Goal: Communication & Community: Connect with others

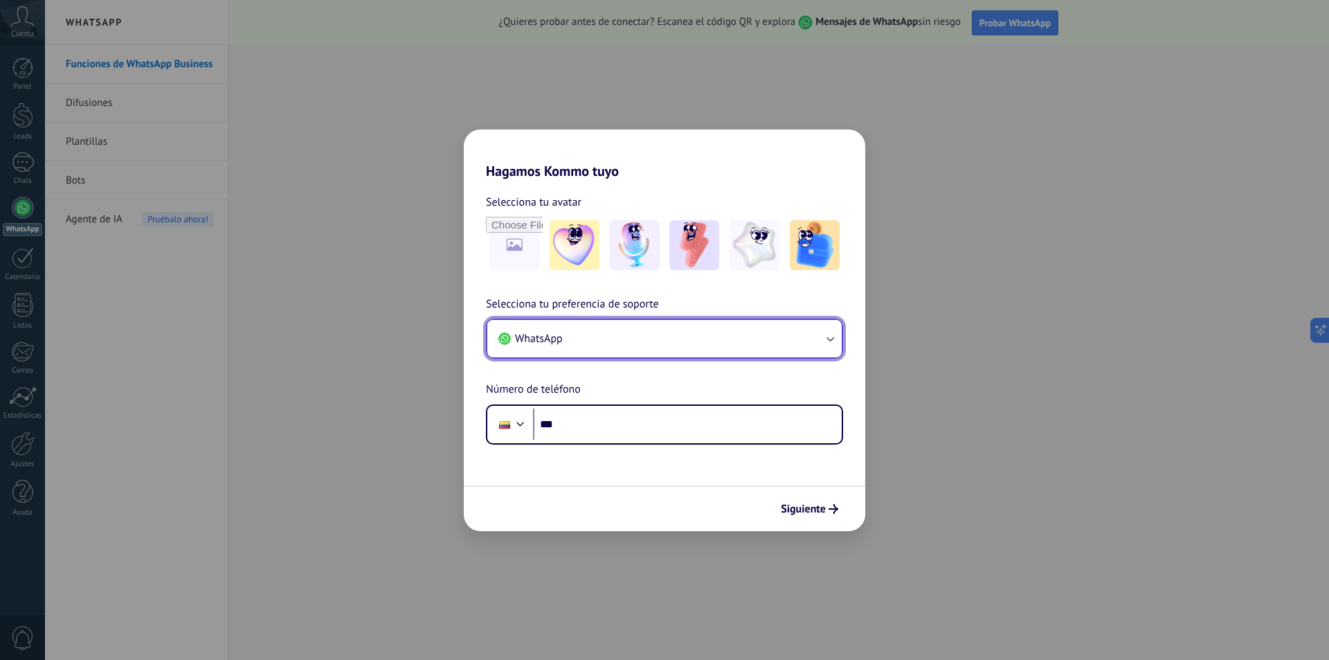
click at [620, 354] on button "WhatsApp" at bounding box center [664, 338] width 354 height 37
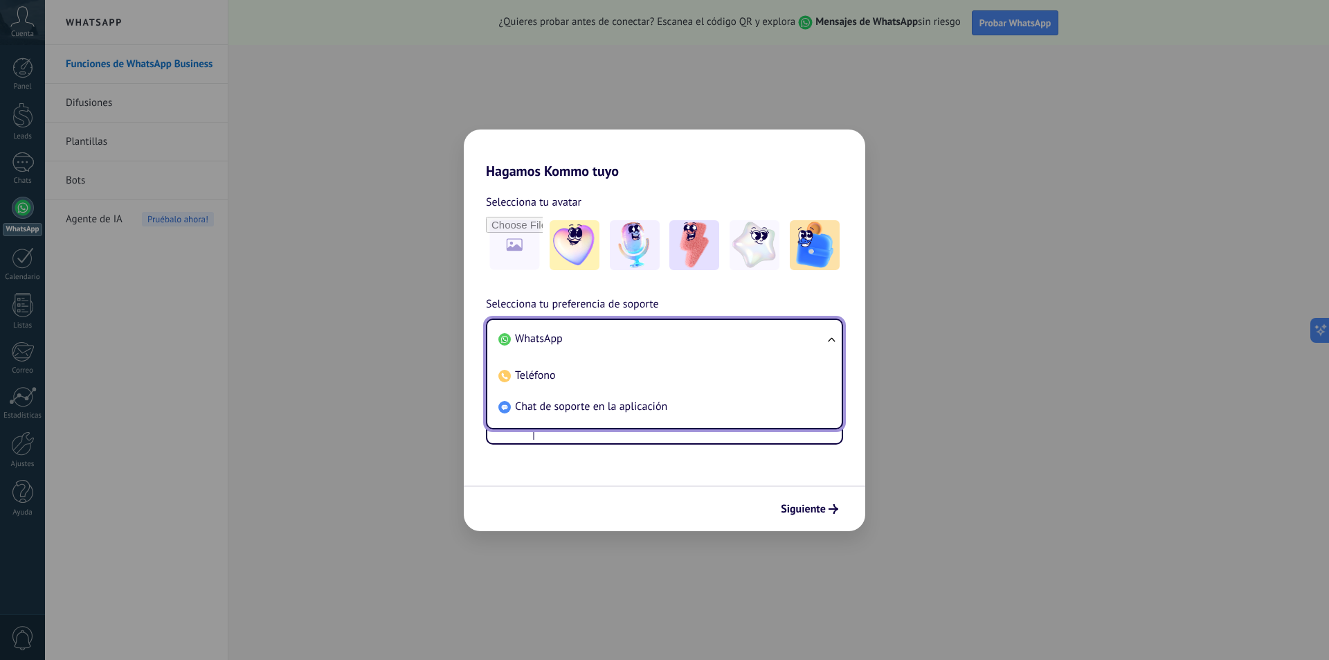
click at [772, 185] on div "Selecciona tu avatar Selecciona tu preferencia de soporte WhatsApp WhatsApp Tel…" at bounding box center [664, 311] width 401 height 265
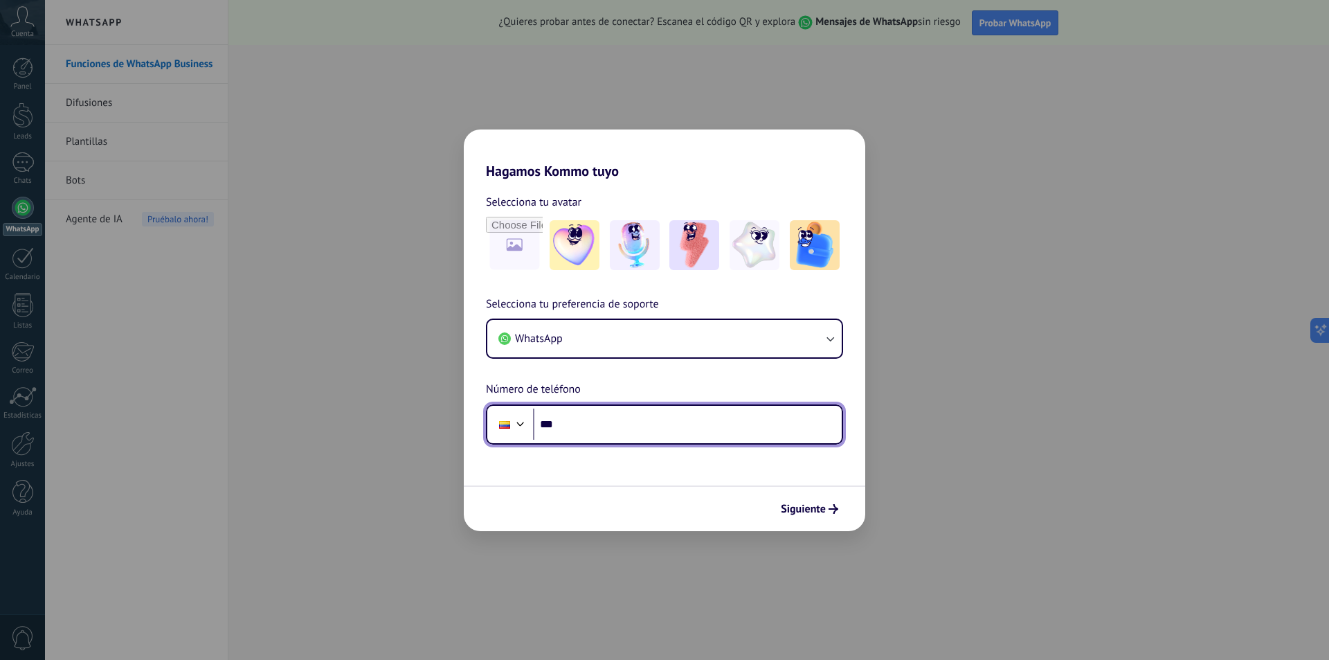
click at [589, 427] on input "***" at bounding box center [687, 424] width 309 height 32
type input "**********"
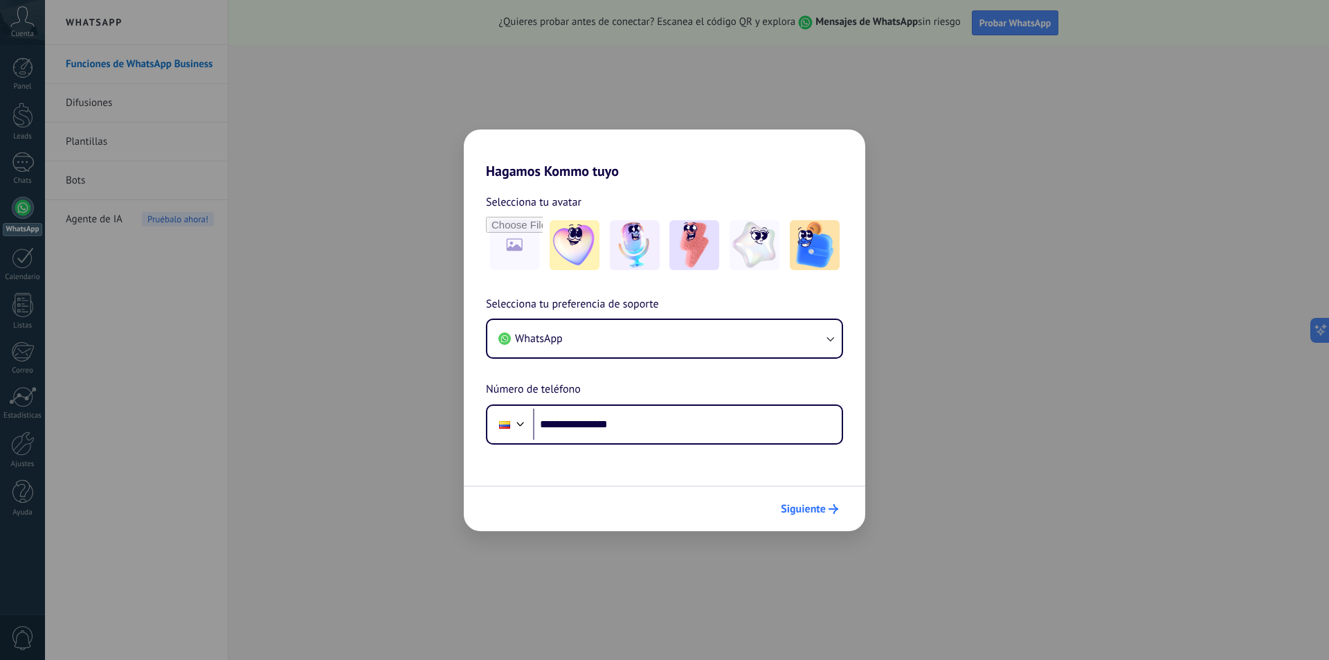
click at [826, 509] on span "Siguiente" at bounding box center [809, 509] width 57 height 10
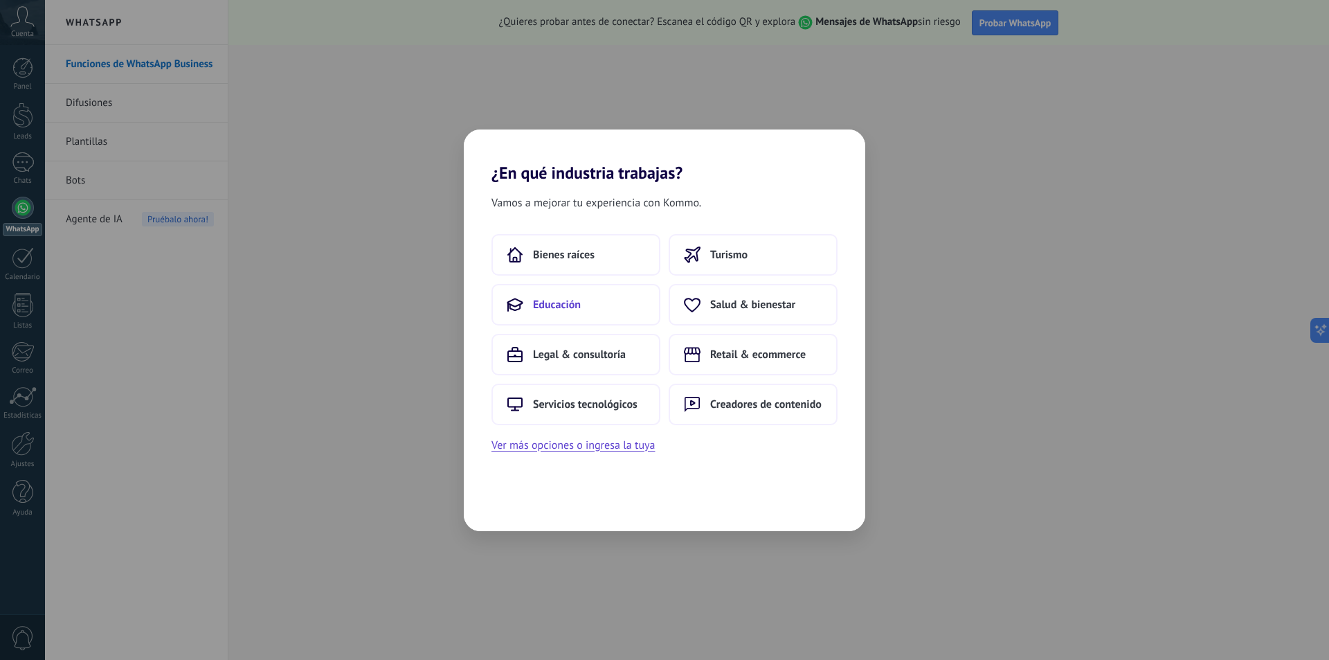
click at [568, 306] on span "Educación" at bounding box center [557, 305] width 48 height 14
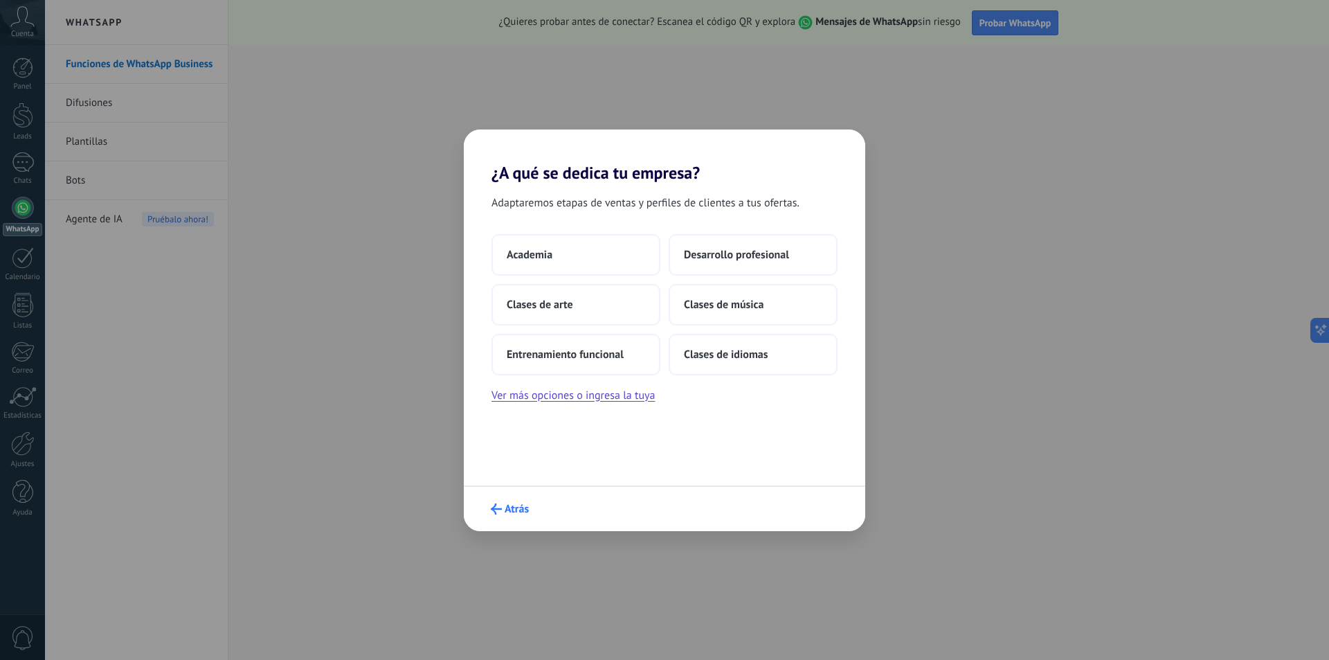
click at [511, 504] on span "Atrás" at bounding box center [517, 509] width 24 height 10
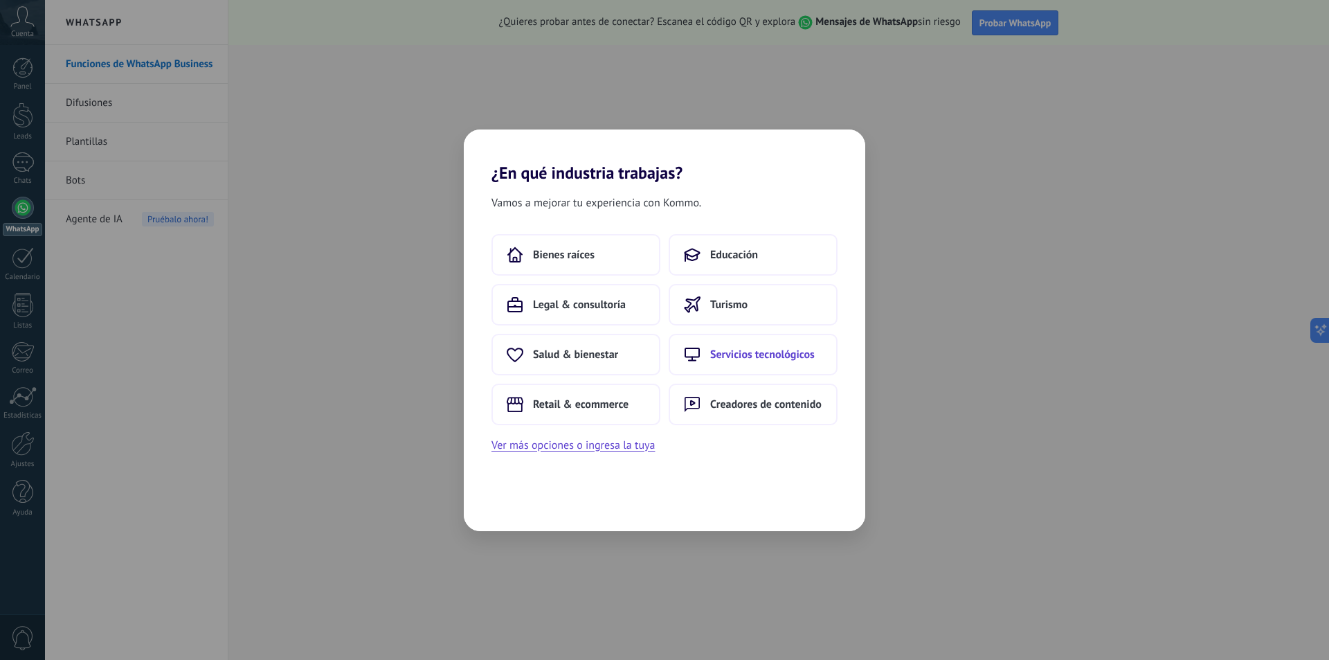
click at [744, 347] on span "Servicios tecnológicos" at bounding box center [762, 354] width 105 height 14
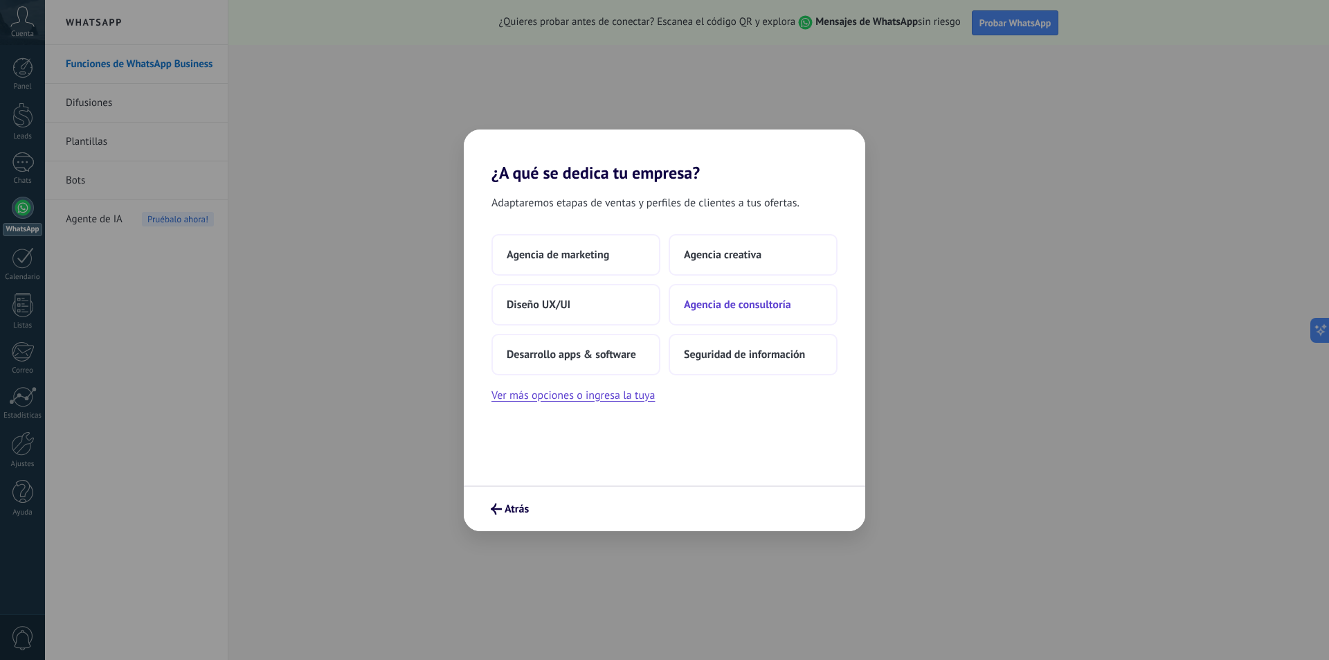
click at [714, 306] on span "Agencia de consultoría" at bounding box center [737, 305] width 107 height 14
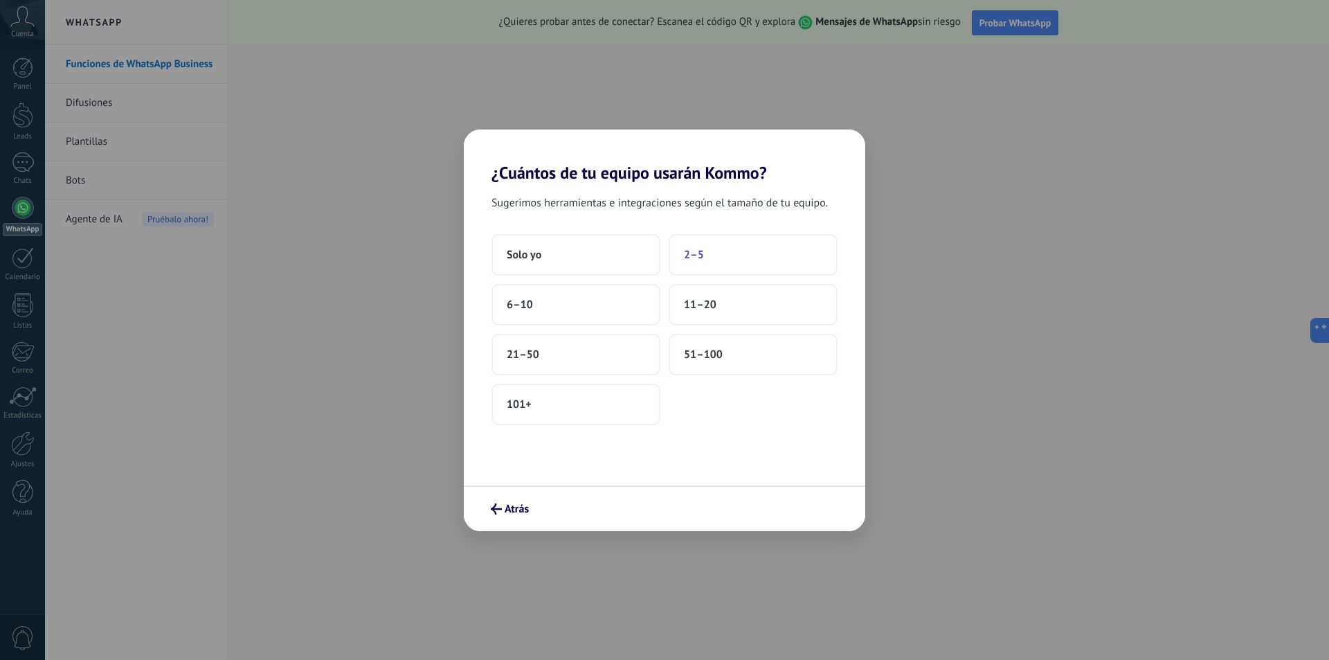
click at [695, 251] on span "2–5" at bounding box center [694, 255] width 20 height 14
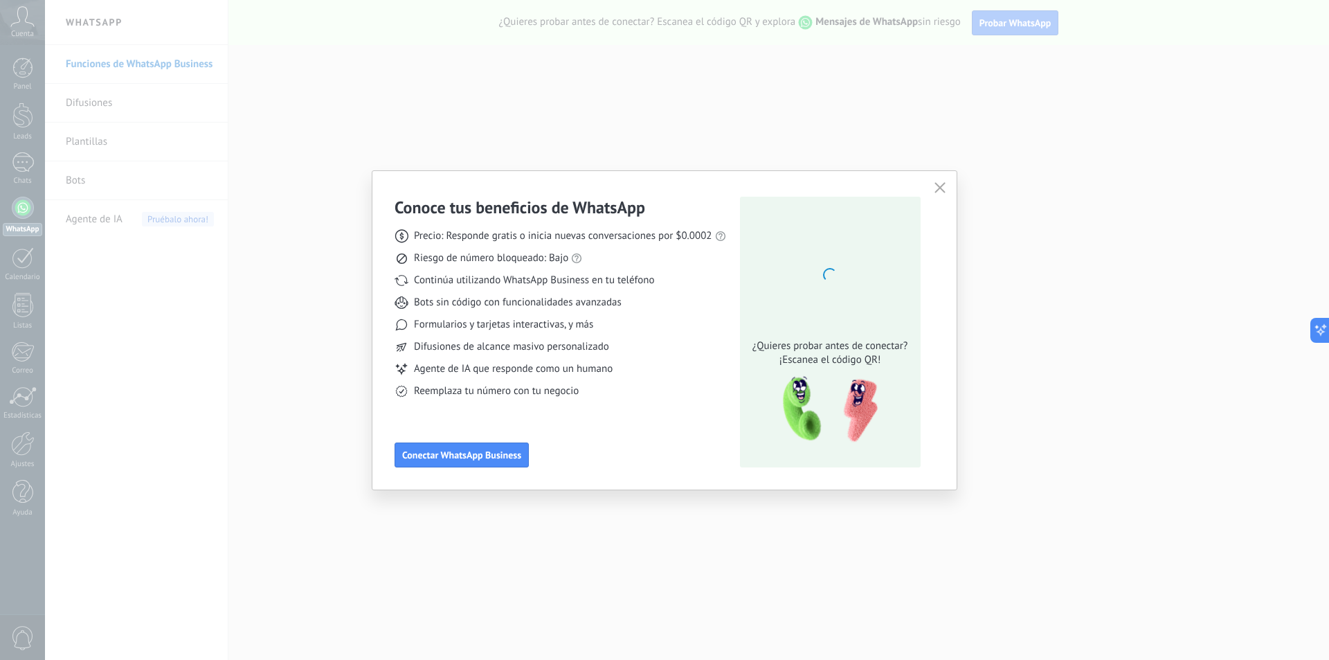
click at [938, 186] on icon "button" at bounding box center [939, 187] width 11 height 11
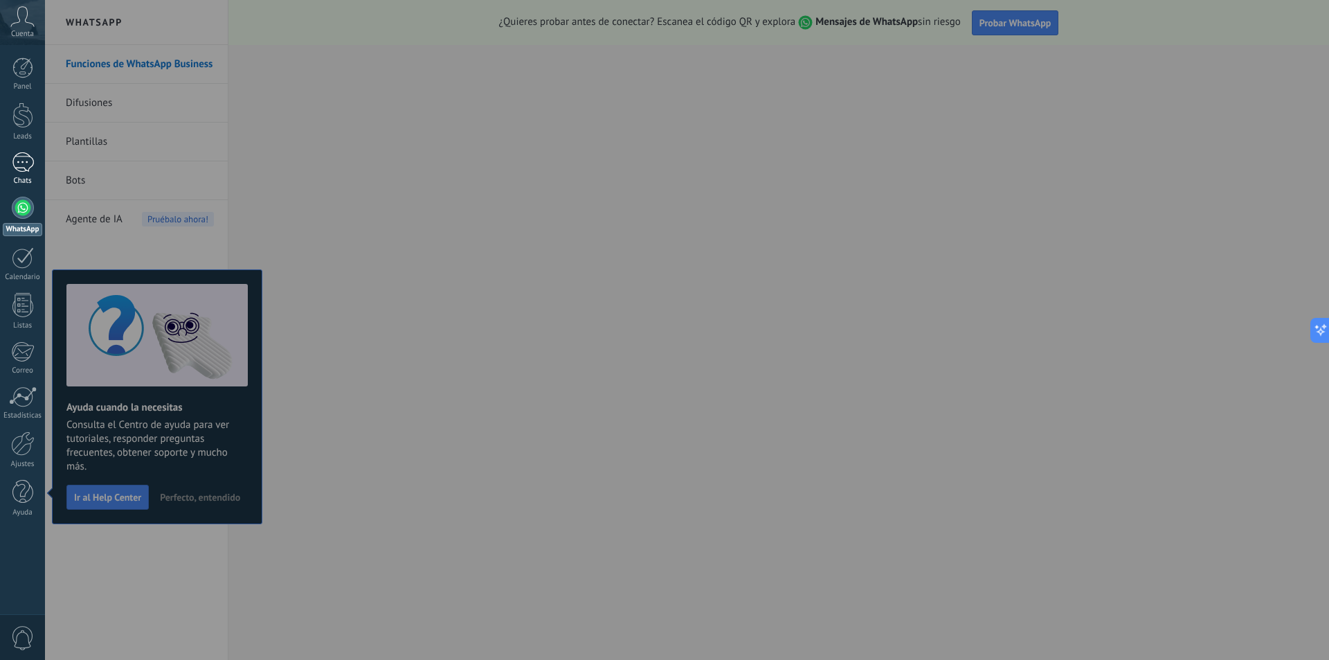
click at [24, 163] on div at bounding box center [23, 162] width 22 height 20
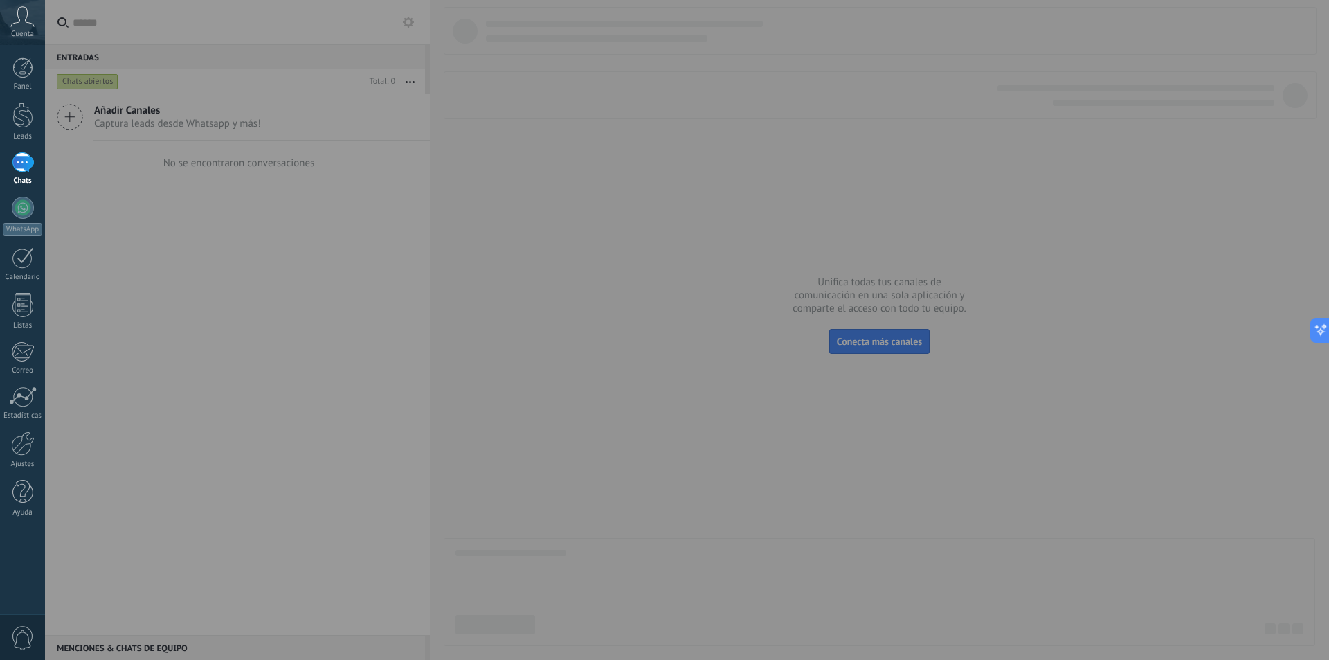
click at [403, 21] on div at bounding box center [709, 330] width 1329 height 660
click at [406, 19] on div at bounding box center [709, 330] width 1329 height 660
click at [746, 411] on div at bounding box center [709, 330] width 1329 height 660
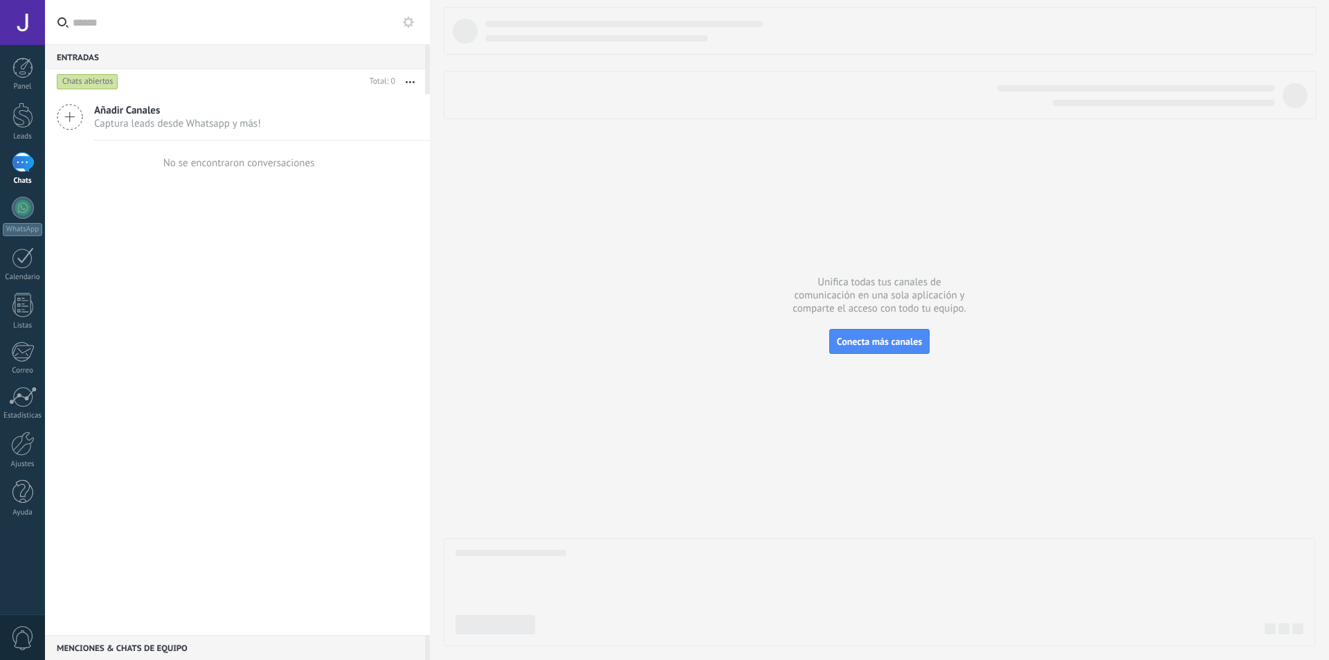
click at [412, 26] on use at bounding box center [408, 22] width 11 height 11
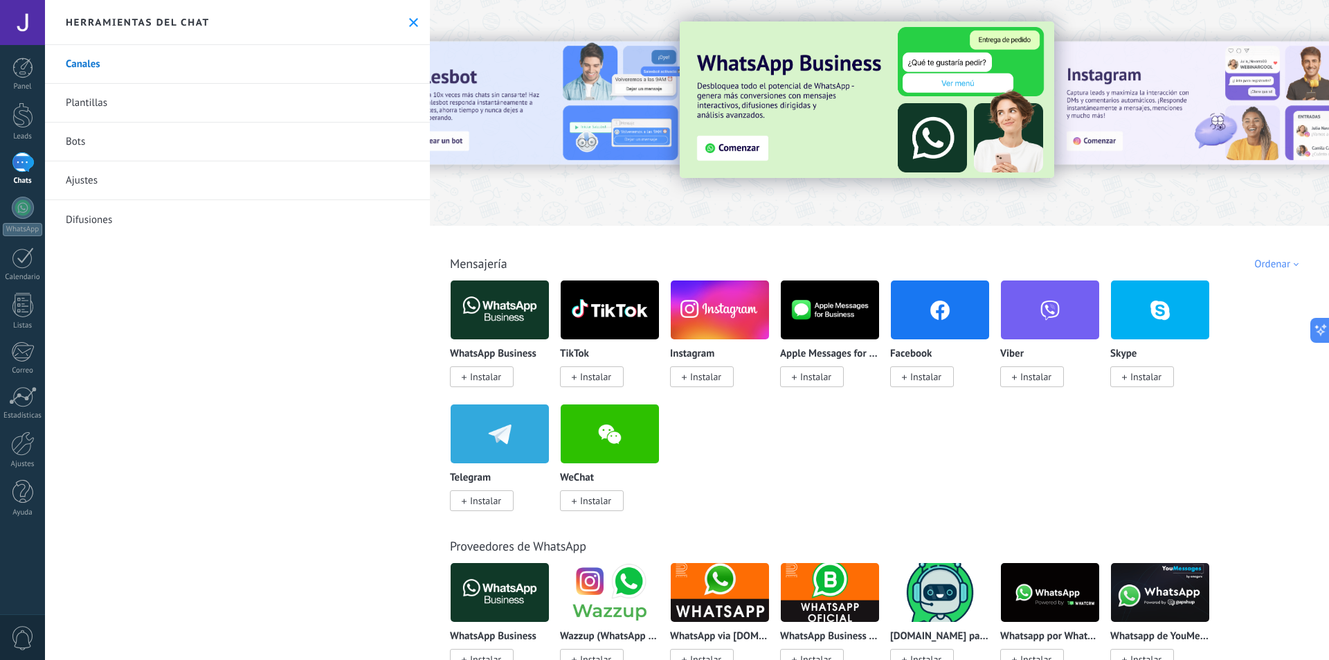
click at [488, 320] on img at bounding box center [500, 309] width 98 height 67
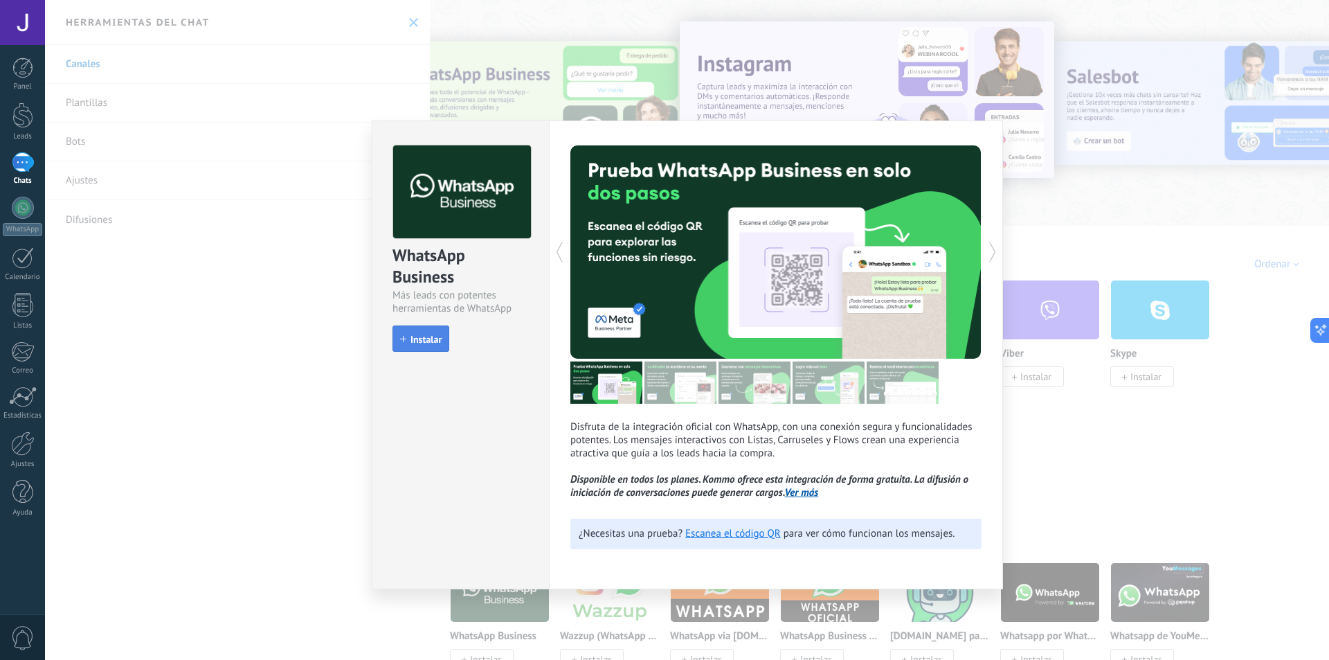
click at [424, 350] on button "Instalar" at bounding box center [420, 338] width 57 height 26
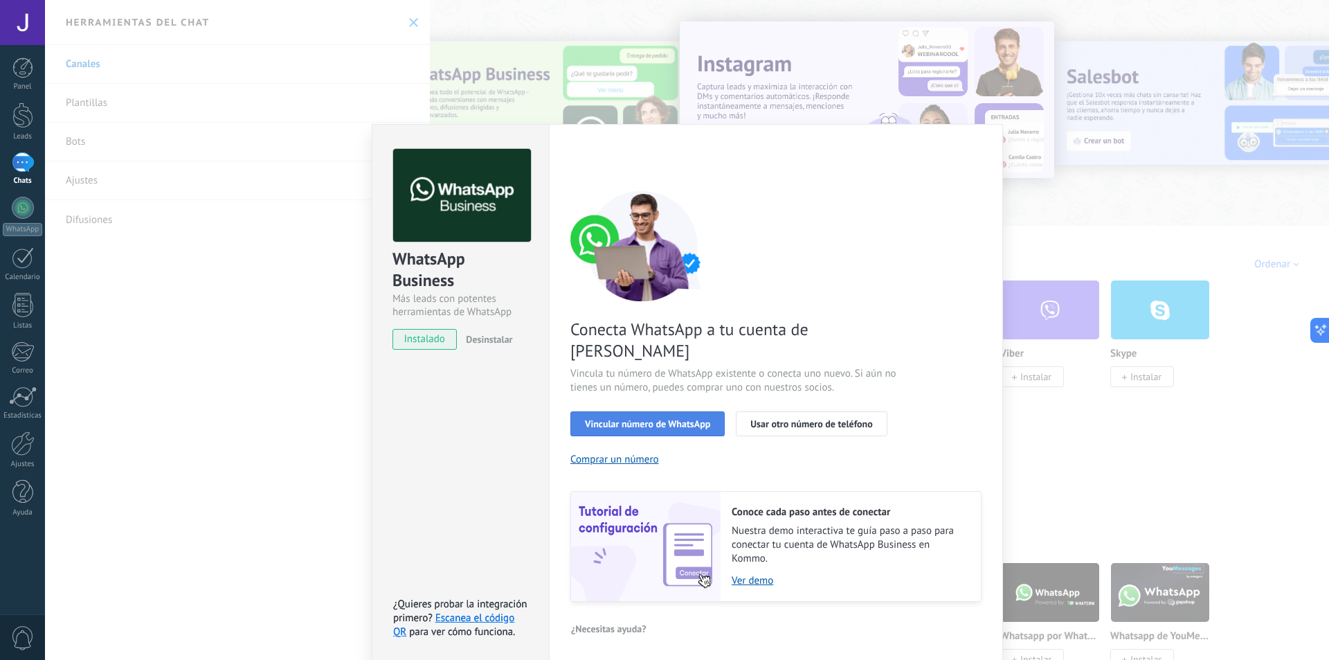
click at [684, 411] on button "Vincular número de WhatsApp" at bounding box center [647, 423] width 154 height 25
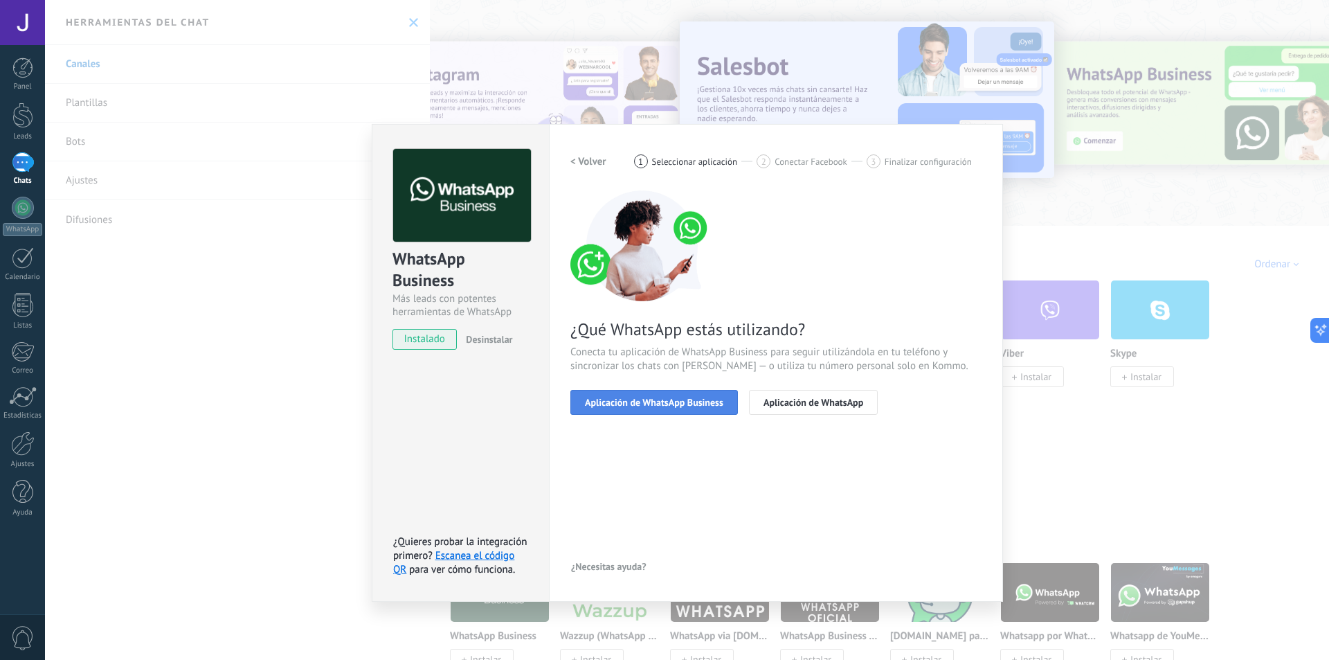
click at [698, 401] on span "Aplicación de WhatsApp Business" at bounding box center [654, 402] width 138 height 10
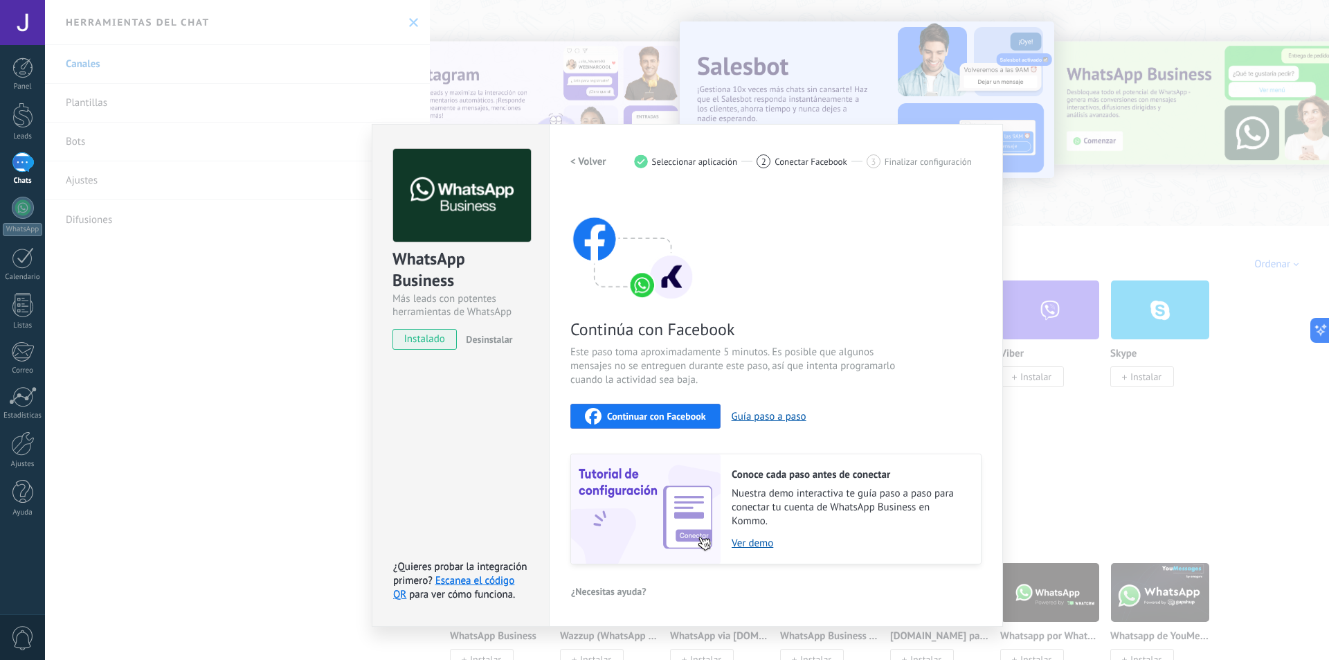
drag, startPoint x: 637, startPoint y: 390, endPoint x: 642, endPoint y: 408, distance: 18.6
click at [637, 392] on div "Continúa con Facebook Este paso toma aproximadamente 5 minutos. Es posible que …" at bounding box center [775, 377] width 411 height 374
click at [642, 408] on div "Continuar con Facebook" at bounding box center [645, 416] width 121 height 17
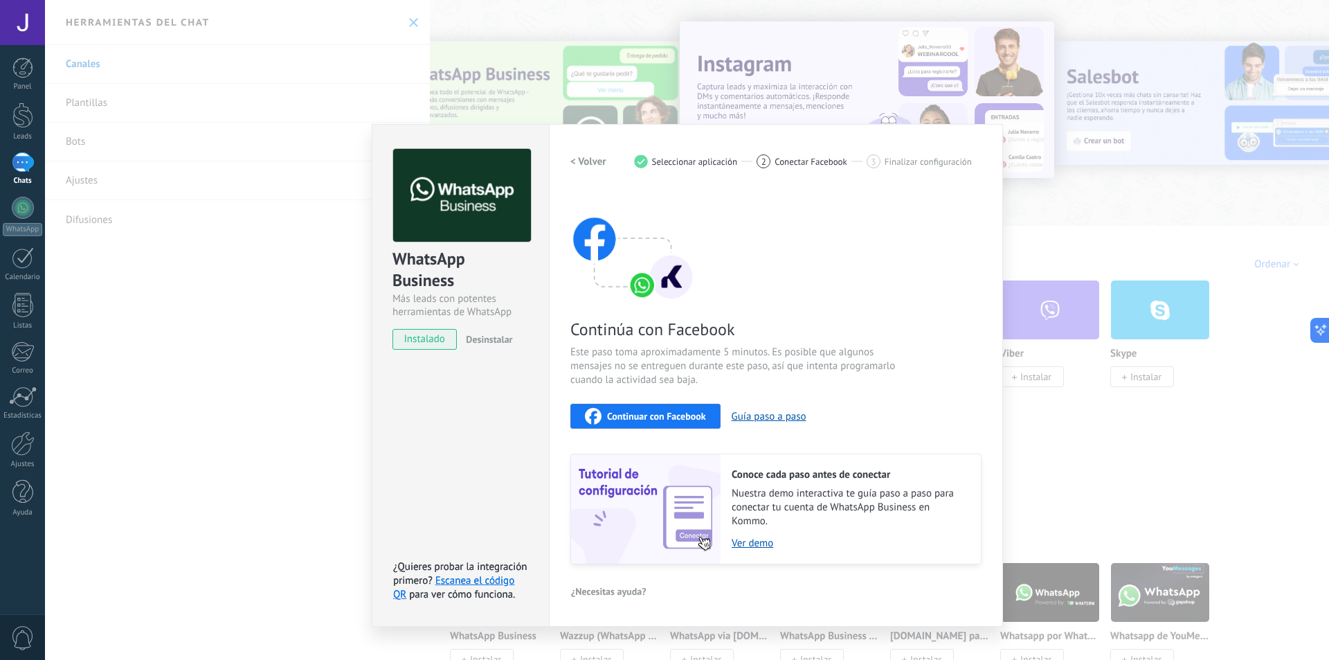
click at [651, 426] on button "Continuar con Facebook" at bounding box center [645, 415] width 150 height 25
